Goal: Task Accomplishment & Management: Use online tool/utility

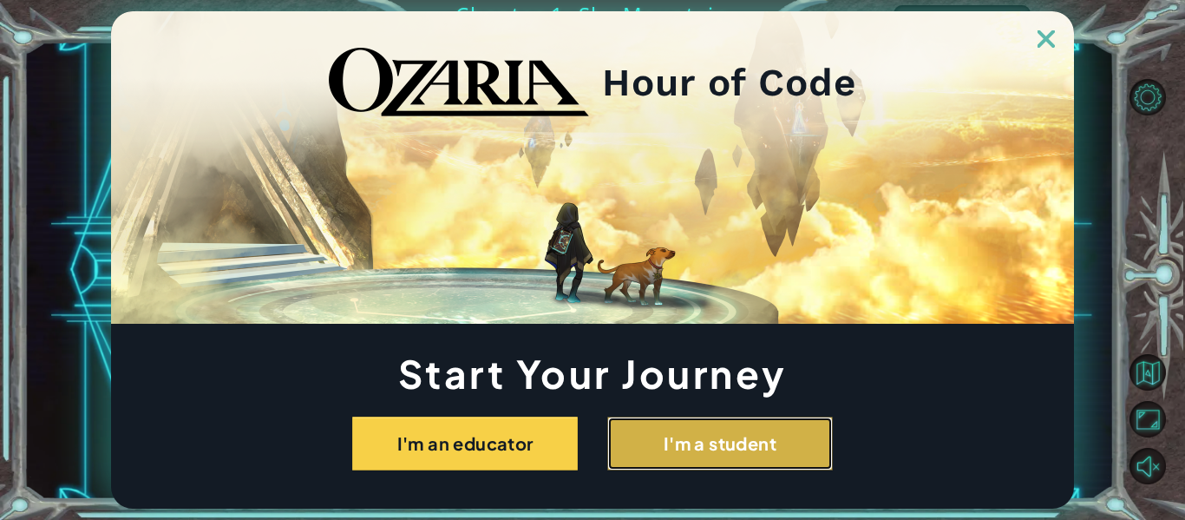
click at [624, 452] on button "I'm a student" at bounding box center [720, 443] width 226 height 54
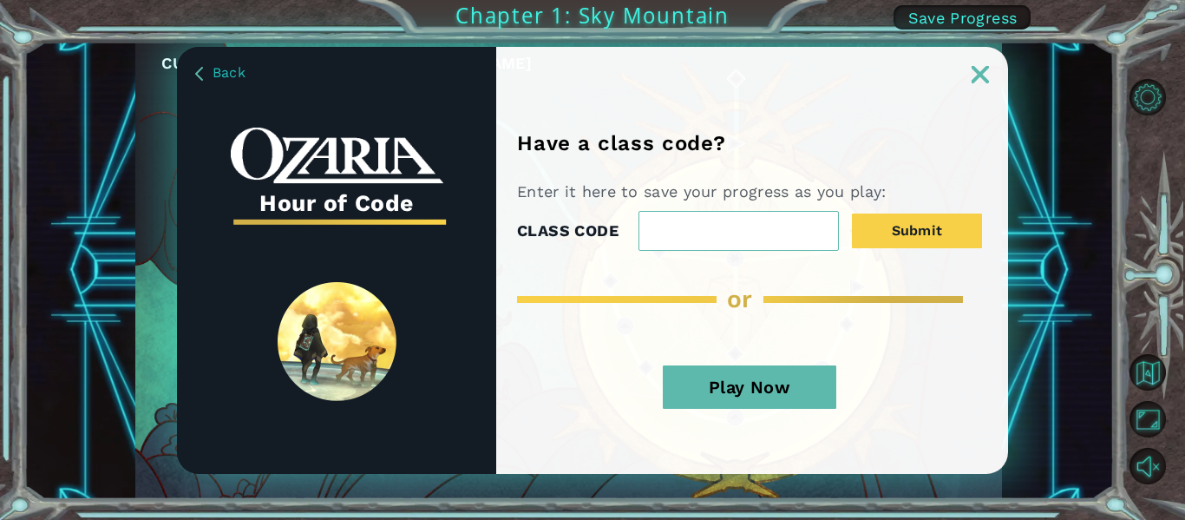
click at [710, 393] on button "Play Now" at bounding box center [749, 386] width 173 height 43
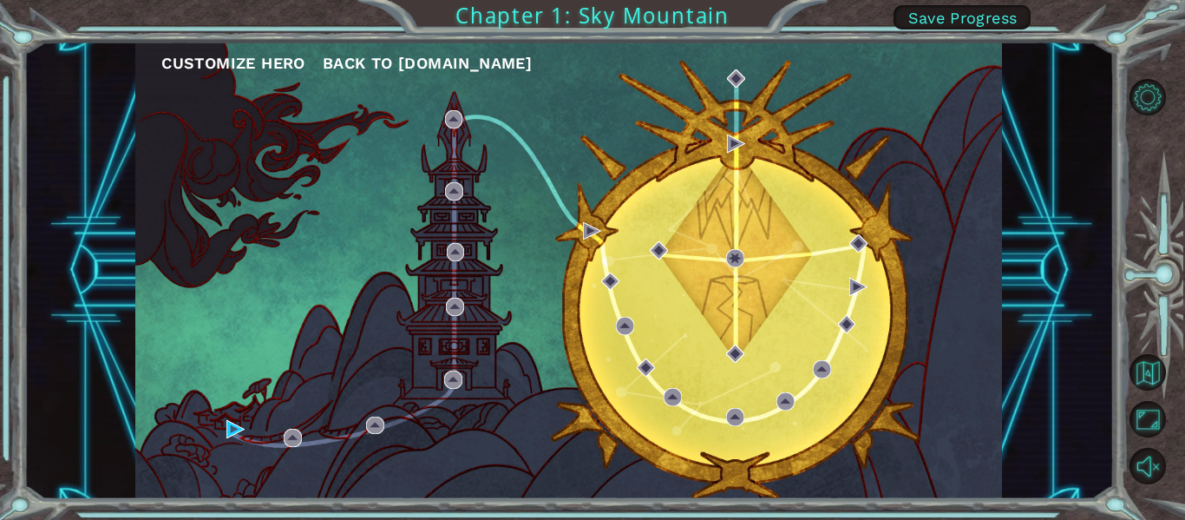
click at [272, 113] on div "Customize Hero Back to [DOMAIN_NAME]" at bounding box center [568, 270] width 867 height 457
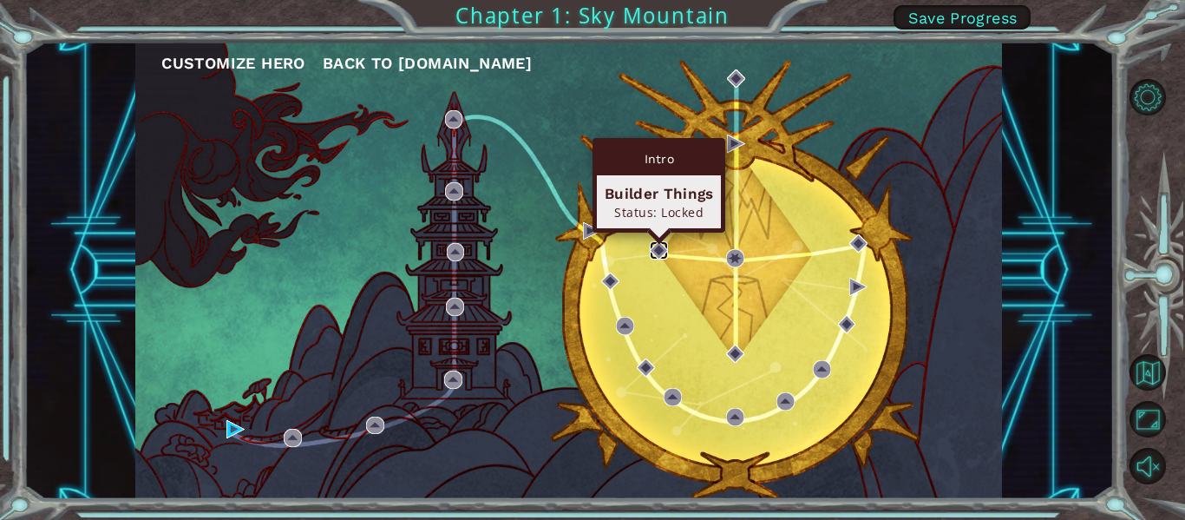
click at [657, 252] on img at bounding box center [659, 250] width 18 height 18
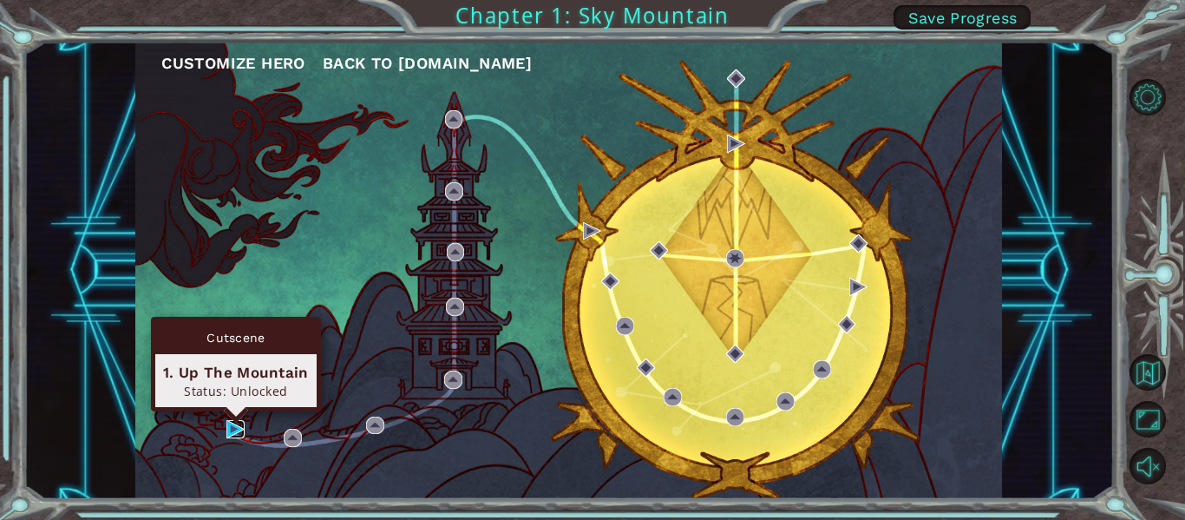
click at [243, 432] on img at bounding box center [235, 429] width 18 height 18
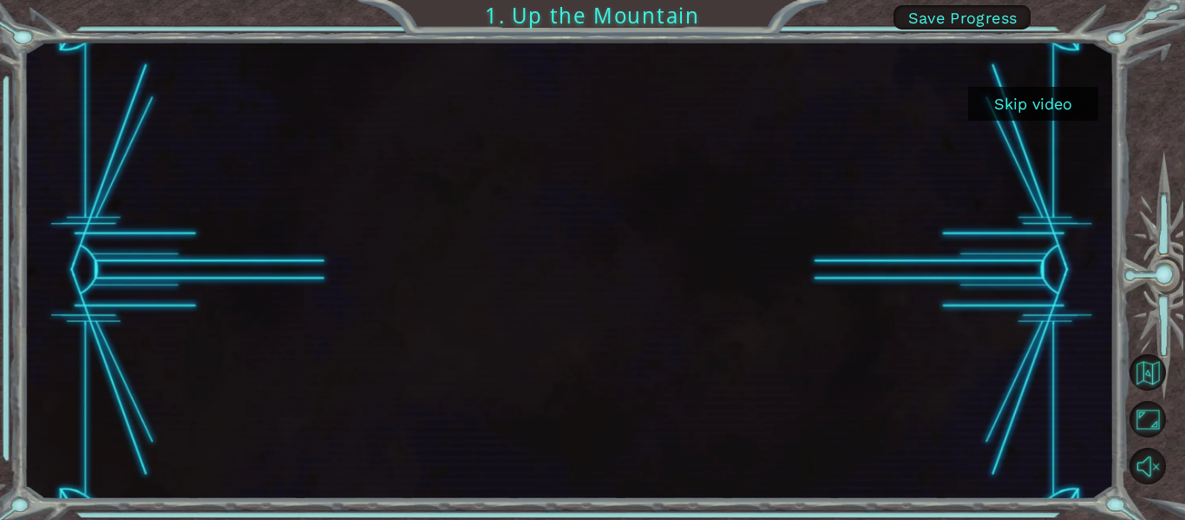
click at [1003, 114] on button "Skip video" at bounding box center [1033, 104] width 130 height 34
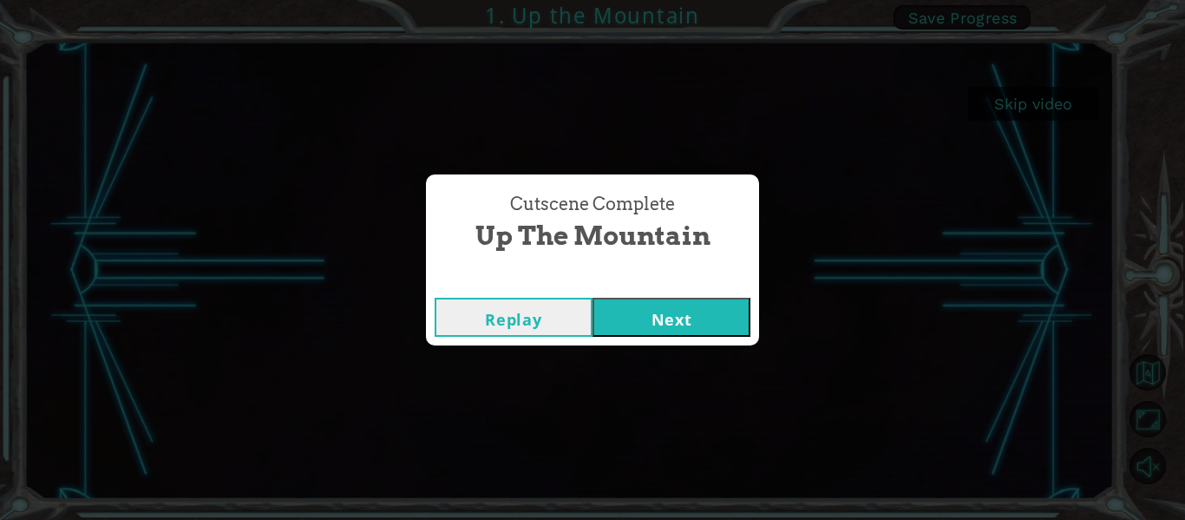
click at [645, 317] on button "Next" at bounding box center [671, 317] width 158 height 39
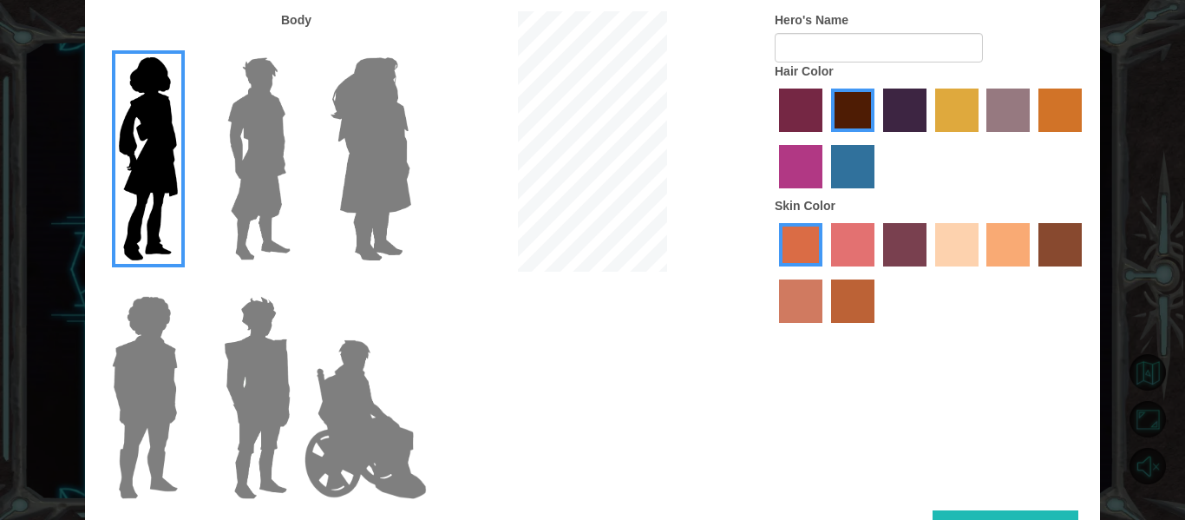
click at [1027, 247] on label "tacao skin color" at bounding box center [1007, 244] width 43 height 43
click at [981, 272] on input "tacao skin color" at bounding box center [981, 272] width 0 height 0
click at [376, 119] on img at bounding box center [371, 158] width 95 height 217
click at [410, 46] on input "Hero Amethyst" at bounding box center [410, 46] width 0 height 0
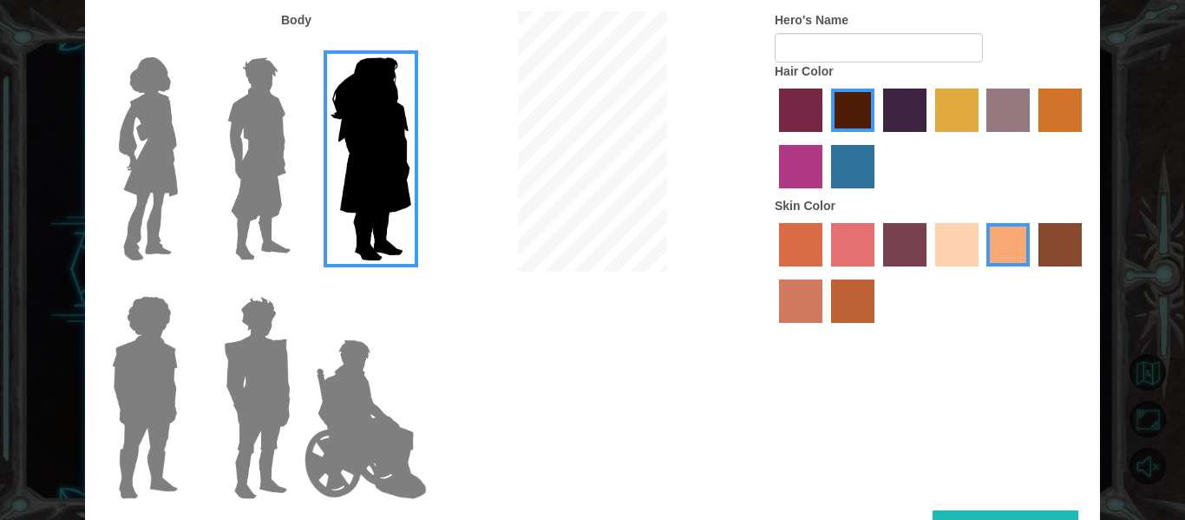
click at [375, 401] on img at bounding box center [366, 418] width 136 height 173
click at [410, 285] on input "Hero Jamie" at bounding box center [410, 285] width 0 height 0
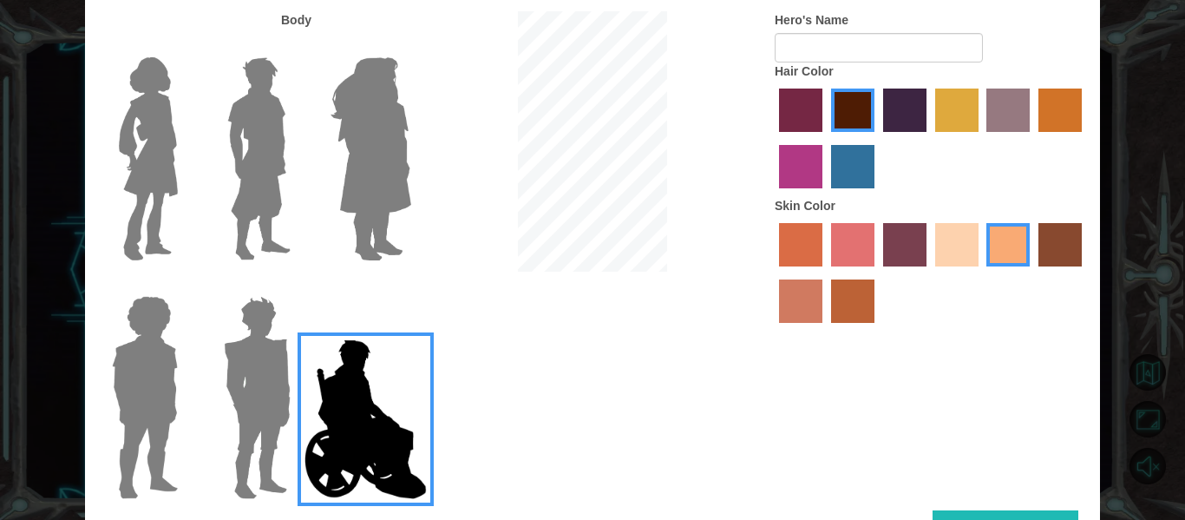
click at [166, 364] on img at bounding box center [145, 397] width 80 height 217
click at [185, 285] on input "Hero Steven" at bounding box center [185, 285] width 0 height 0
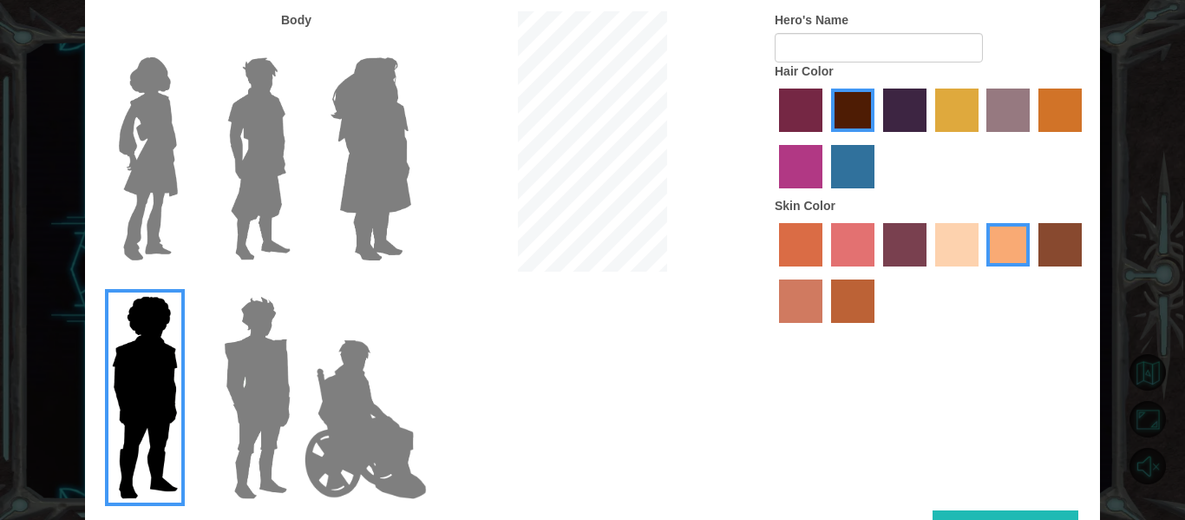
click at [169, 136] on img at bounding box center [148, 158] width 73 height 217
click at [185, 46] on input "Hero Connie" at bounding box center [185, 46] width 0 height 0
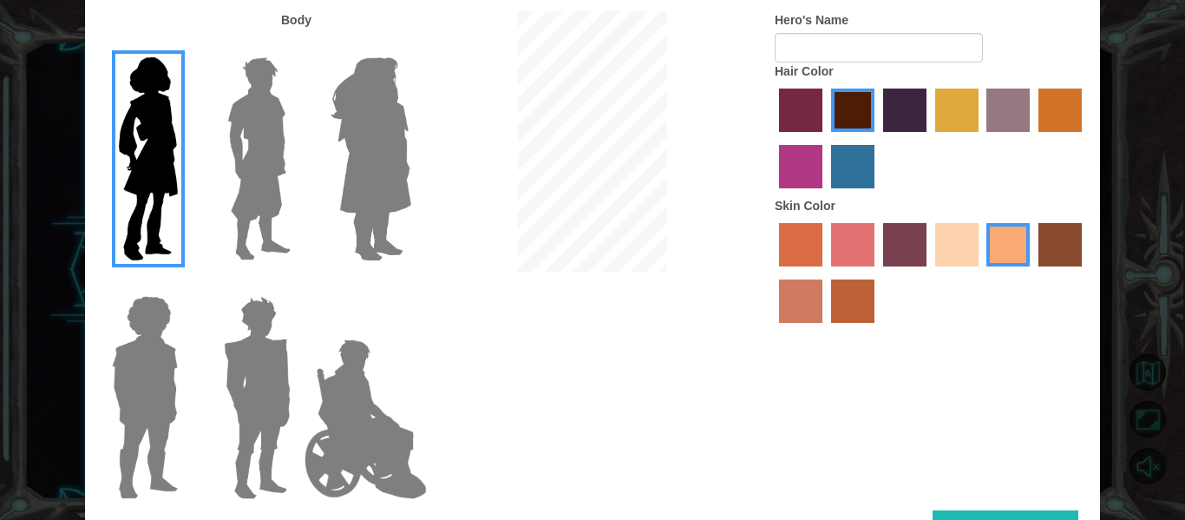
click at [802, 109] on label "paprika hair color" at bounding box center [800, 109] width 43 height 43
click at [773, 138] on input "paprika hair color" at bounding box center [773, 138] width 0 height 0
click at [1054, 98] on label "gold drop hair color" at bounding box center [1059, 109] width 43 height 43
click at [1032, 138] on input "gold drop hair color" at bounding box center [1032, 138] width 0 height 0
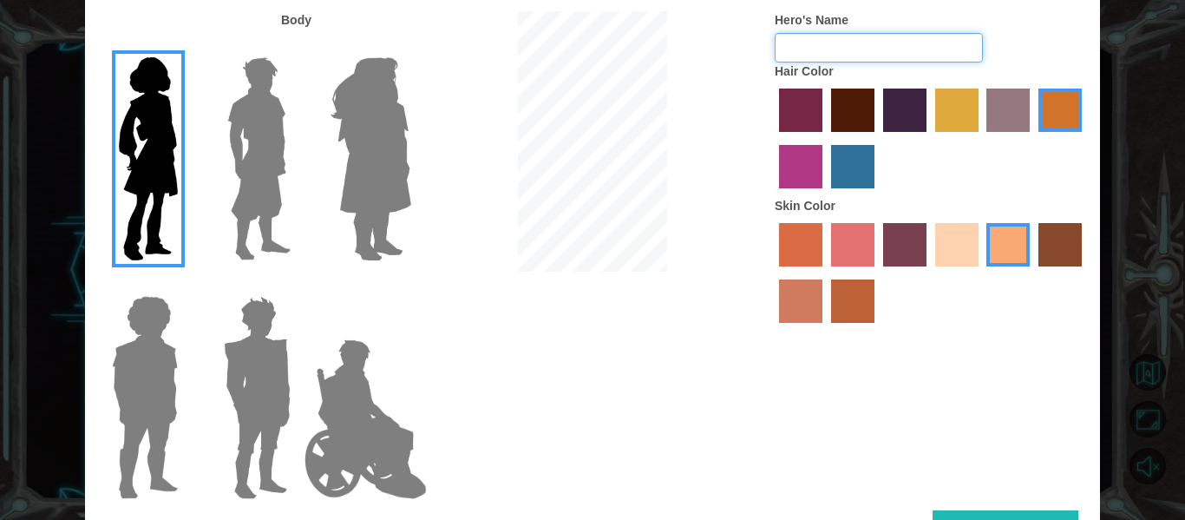
click at [802, 39] on input "Hero's Name" at bounding box center [879, 47] width 208 height 29
